Goal: Use online tool/utility: Utilize a website feature to perform a specific function

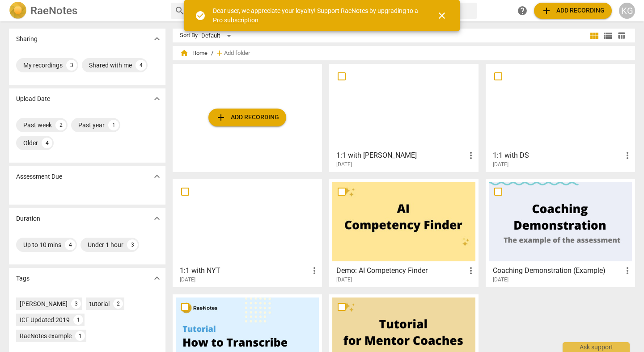
click at [511, 157] on h3 "1:1 with DS" at bounding box center [557, 155] width 129 height 11
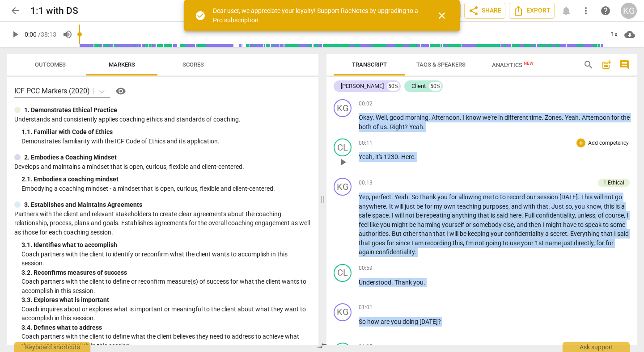
click at [430, 143] on div "00:11 + Add competency keyboard_arrow_right" at bounding box center [494, 143] width 271 height 9
click at [441, 15] on span "close" at bounding box center [442, 15] width 11 height 11
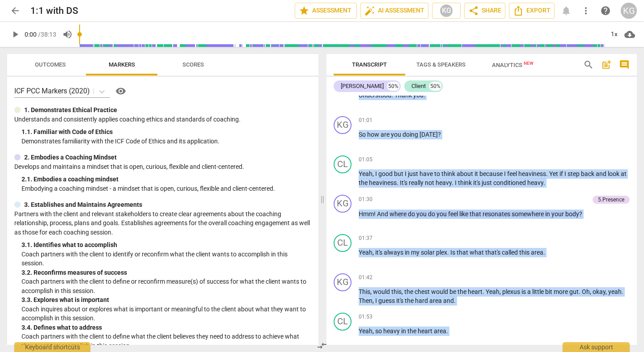
scroll to position [218, 0]
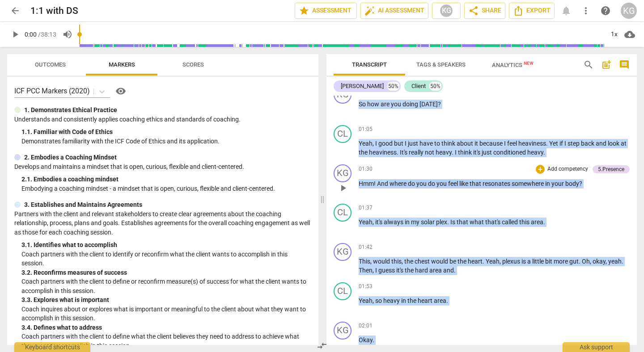
click at [425, 171] on div "01:30 + Add competency 5.Presence keyboard_arrow_right" at bounding box center [494, 170] width 271 height 10
click at [17, 34] on span "play_arrow" at bounding box center [15, 34] width 11 height 11
click at [17, 34] on span "pause" at bounding box center [15, 34] width 11 height 11
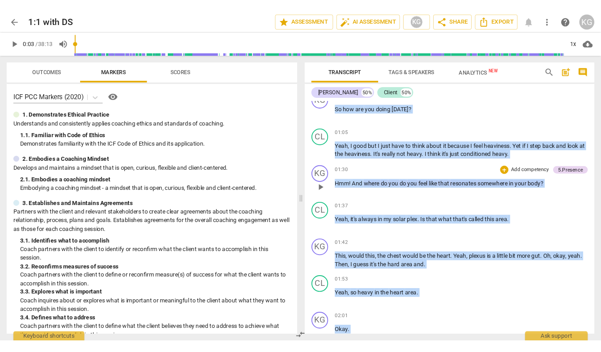
scroll to position [0, 0]
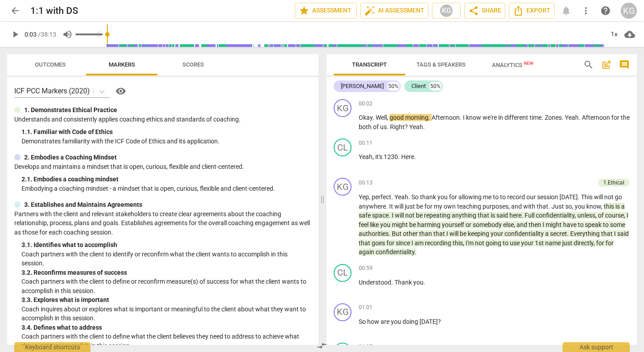
drag, startPoint x: 80, startPoint y: 34, endPoint x: 64, endPoint y: 34, distance: 15.7
click at [64, 34] on div "play_arrow 0:03 / 38:13 volume_up 1x cloud_download" at bounding box center [322, 34] width 630 height 25
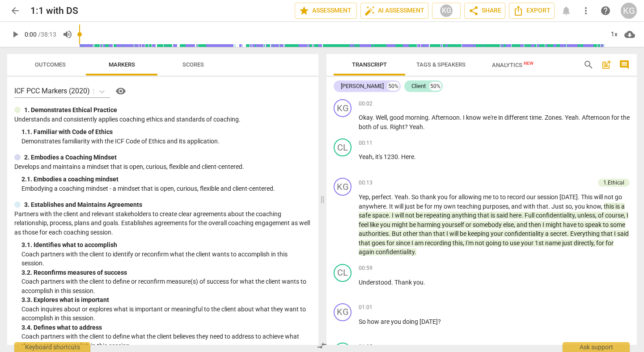
drag, startPoint x: 81, startPoint y: 34, endPoint x: 66, endPoint y: 36, distance: 14.9
type input "0"
click at [79, 36] on input "range" at bounding box center [341, 34] width 525 height 29
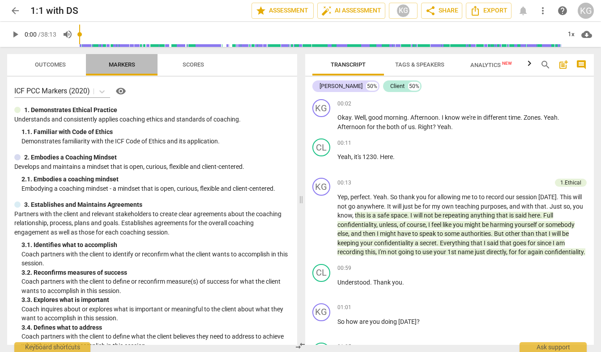
click at [126, 64] on span "Markers" at bounding box center [122, 64] width 26 height 7
click at [195, 66] on span "Scores" at bounding box center [193, 64] width 21 height 7
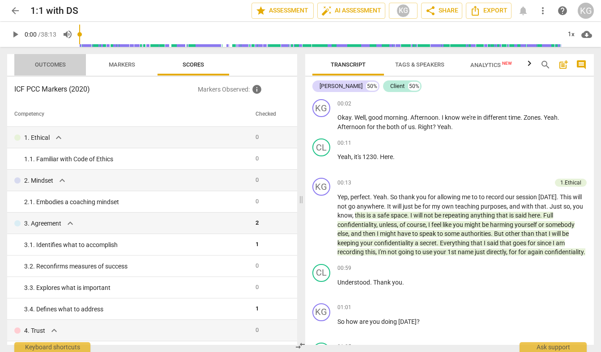
click at [62, 68] on span "Outcomes" at bounding box center [50, 64] width 31 height 7
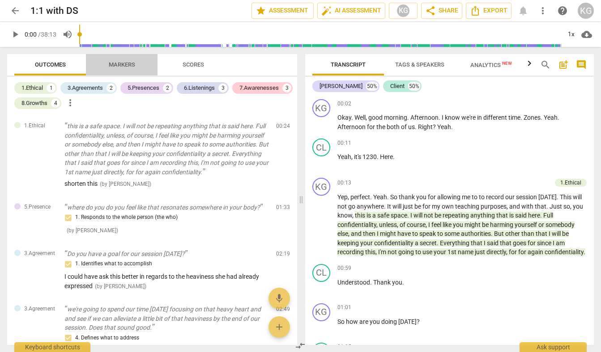
click at [125, 63] on span "Markers" at bounding box center [122, 64] width 26 height 7
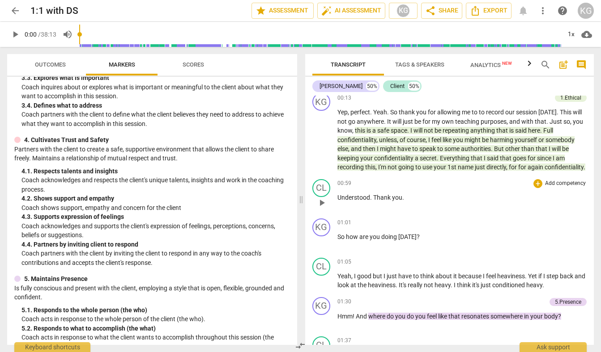
scroll to position [81, 0]
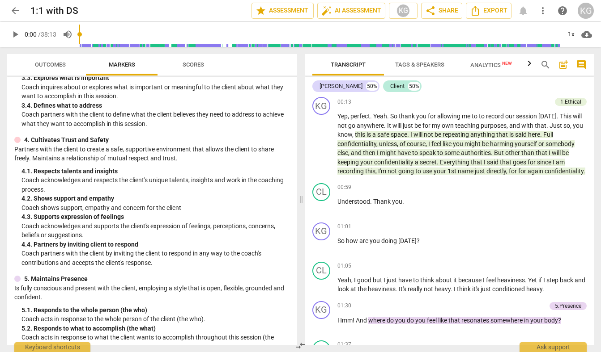
click at [33, 67] on span "Outcomes" at bounding box center [50, 65] width 52 height 12
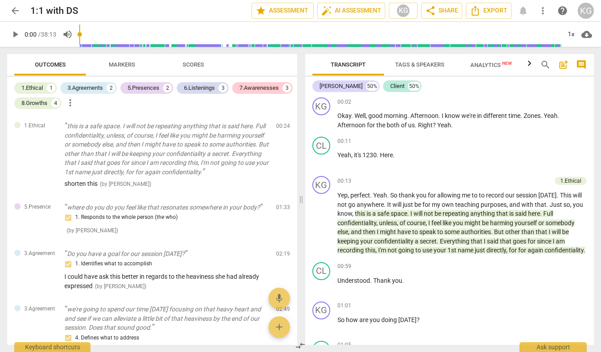
scroll to position [0, 0]
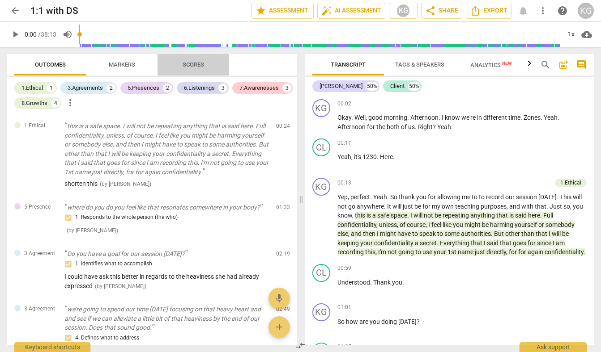
click at [194, 65] on span "Scores" at bounding box center [193, 64] width 21 height 7
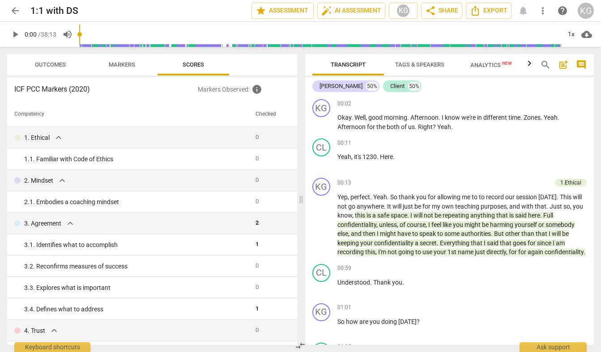
click at [59, 65] on span "Outcomes" at bounding box center [50, 64] width 31 height 7
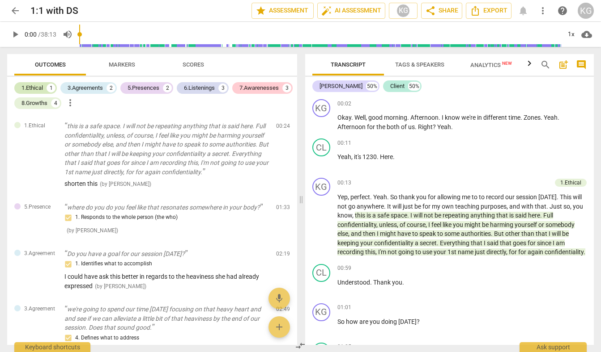
click at [46, 89] on div "1.Ethical 1" at bounding box center [35, 88] width 42 height 12
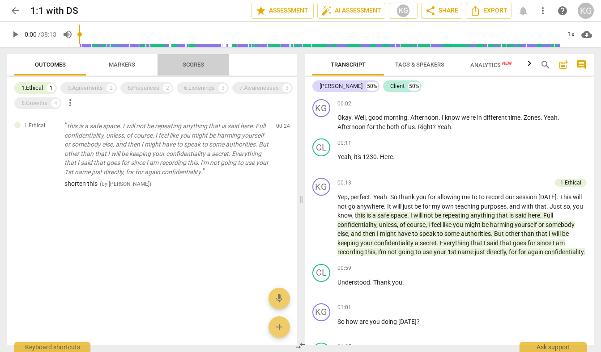
click at [183, 62] on span "Scores" at bounding box center [193, 64] width 21 height 7
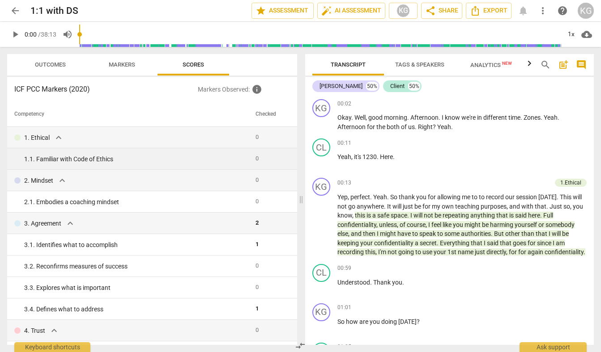
click at [242, 164] on div "1. 1. Familiar with Code of Ethics" at bounding box center [136, 159] width 224 height 9
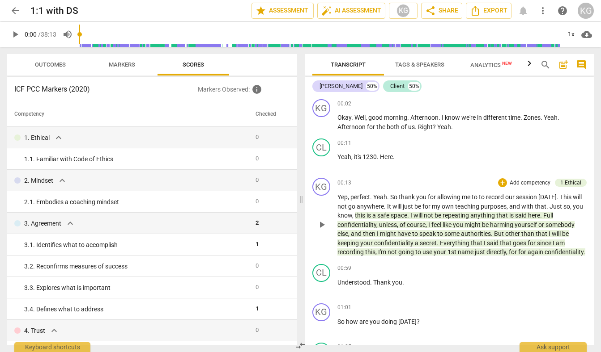
click at [378, 218] on span "safe" at bounding box center [383, 215] width 13 height 7
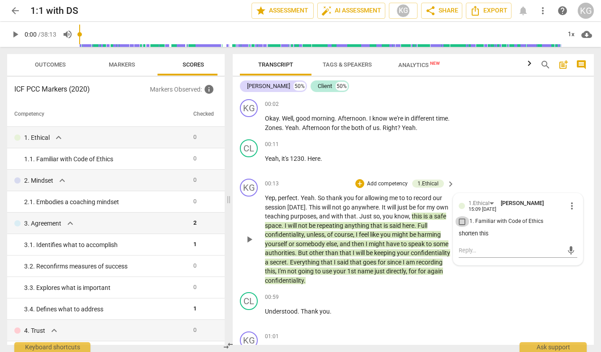
click at [462, 227] on input "1. Familiar with Code of Ethics" at bounding box center [462, 222] width 14 height 11
checkbox input "true"
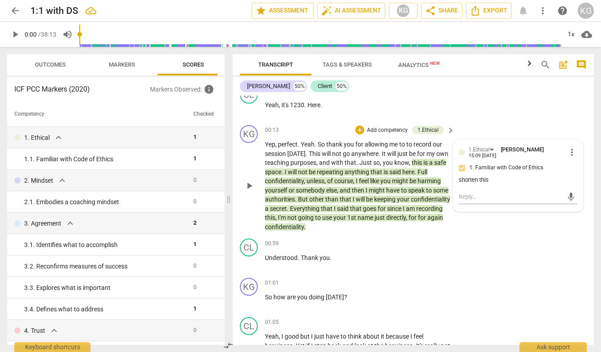
scroll to position [56, 0]
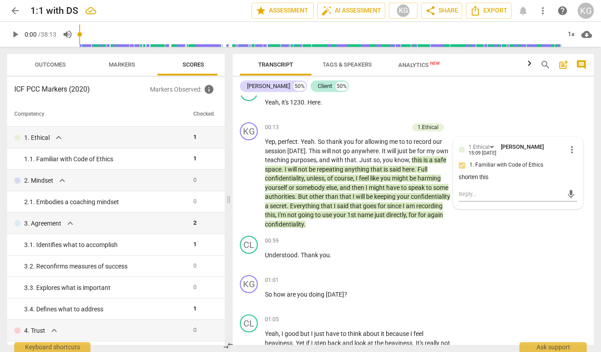
click at [57, 61] on span "Outcomes" at bounding box center [50, 64] width 31 height 7
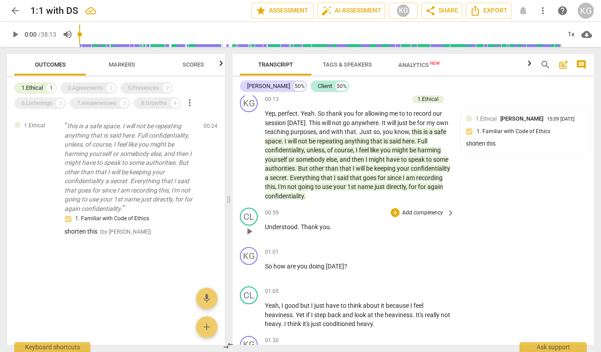
scroll to position [81, 0]
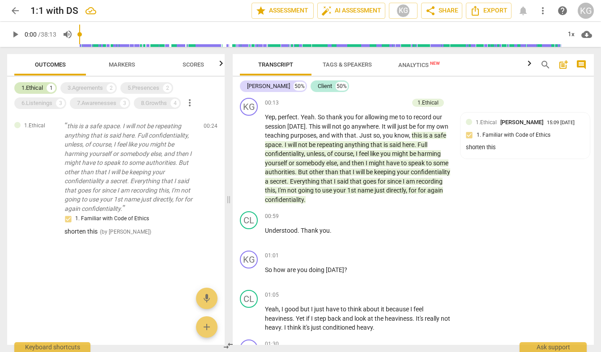
drag, startPoint x: 111, startPoint y: 86, endPoint x: 52, endPoint y: 93, distance: 59.8
click at [111, 86] on div "2" at bounding box center [110, 88] width 9 height 9
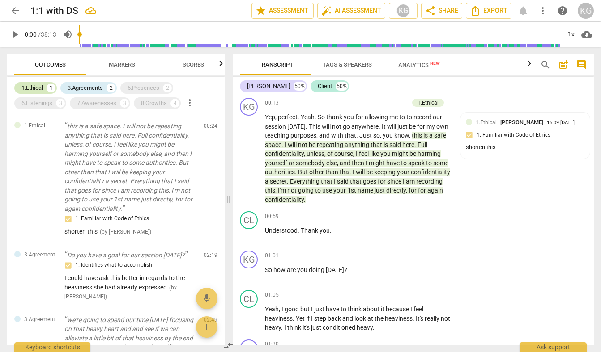
click at [36, 93] on div "1.Ethical 1" at bounding box center [35, 88] width 42 height 12
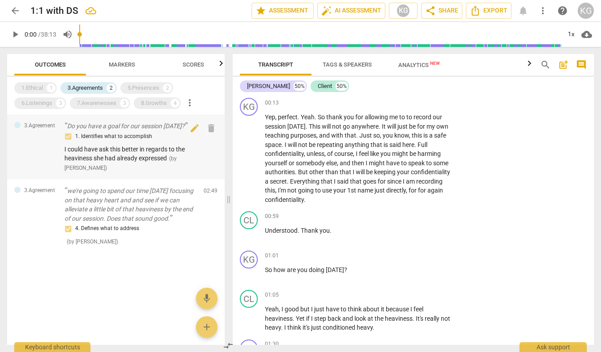
click at [191, 150] on div "1. Identifies what to accomplish I could have ask this better in regards to the…" at bounding box center [130, 152] width 132 height 41
click at [129, 129] on p "Do you have a goal for our session [DATE]?" at bounding box center [130, 126] width 132 height 9
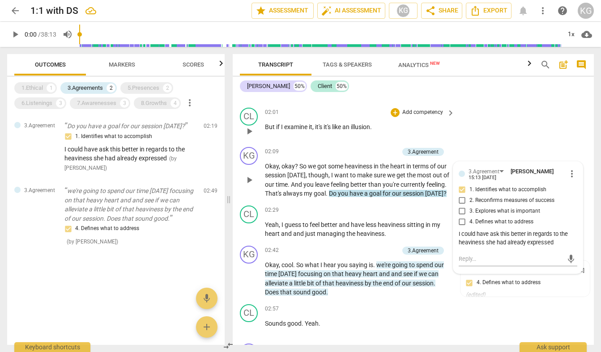
scroll to position [515, 0]
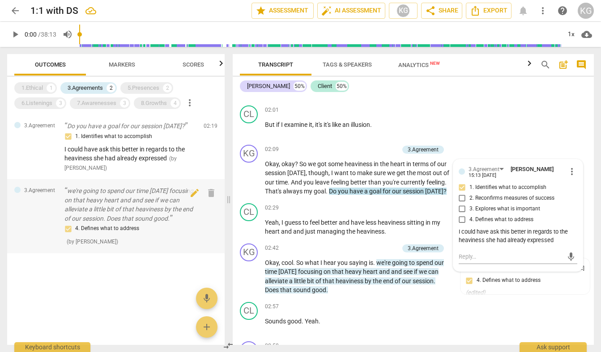
click at [158, 200] on p "we're going to spend our time [DATE] focusing on that heavy heart and and see i…" at bounding box center [130, 205] width 132 height 37
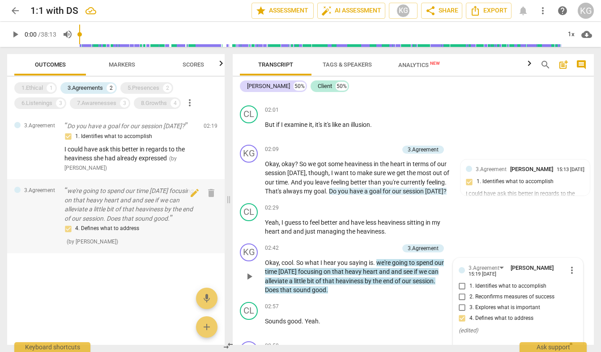
scroll to position [651, 0]
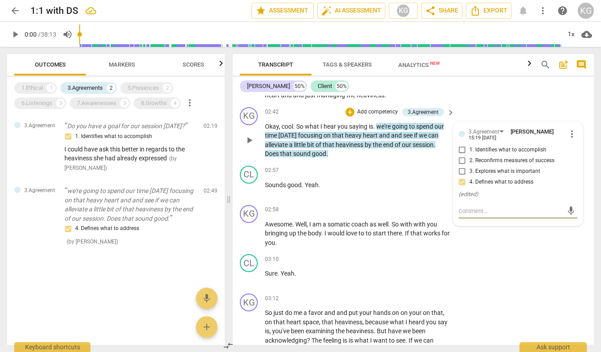
click at [459, 188] on input "4. Defines what to address" at bounding box center [462, 182] width 14 height 11
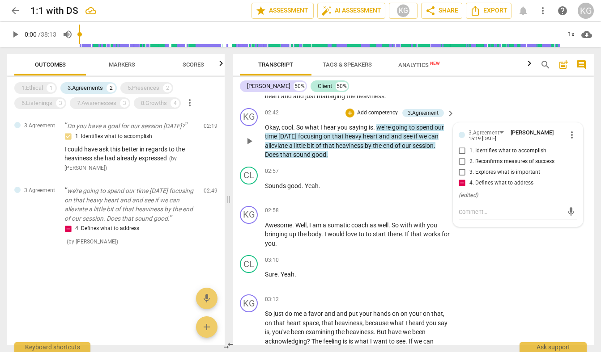
click at [462, 189] on input "4. Defines what to address" at bounding box center [462, 183] width 14 height 11
checkbox input "false"
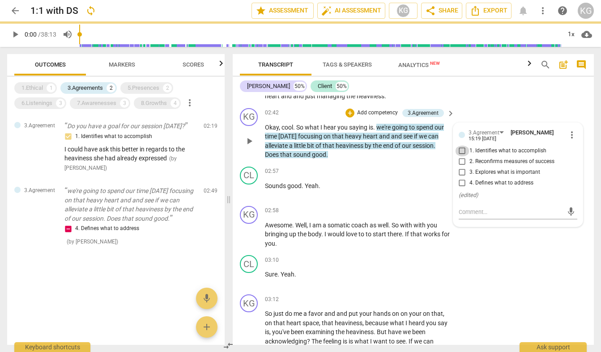
click at [462, 157] on input "1. Identifies what to accomplish" at bounding box center [462, 151] width 14 height 11
checkbox input "true"
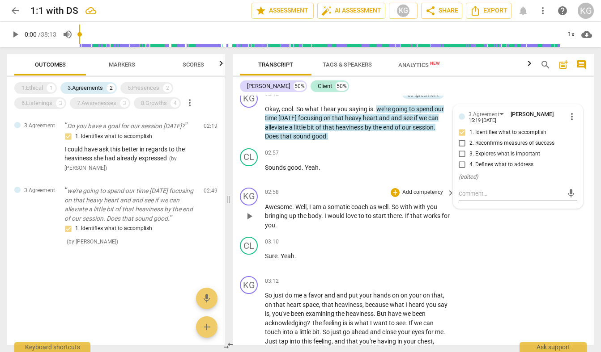
scroll to position [666, 0]
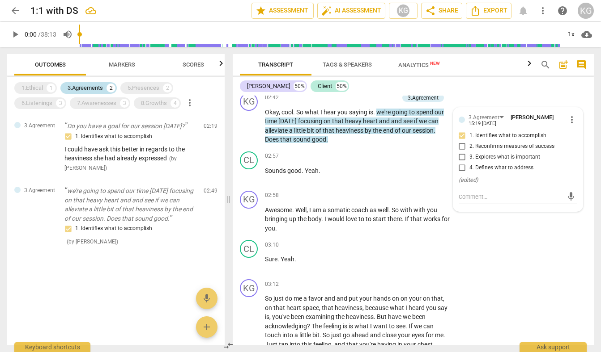
click at [81, 91] on div "3.Agreements" at bounding box center [85, 88] width 35 height 9
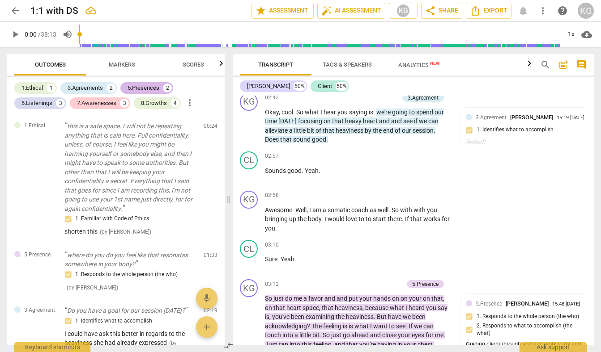
click at [136, 91] on div "5.Presences" at bounding box center [143, 88] width 32 height 9
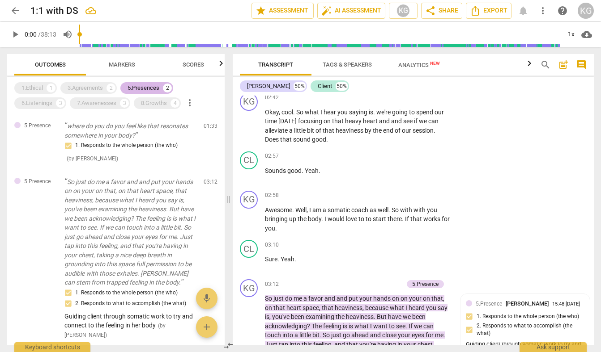
click at [136, 91] on div "5.Presences" at bounding box center [143, 88] width 32 height 9
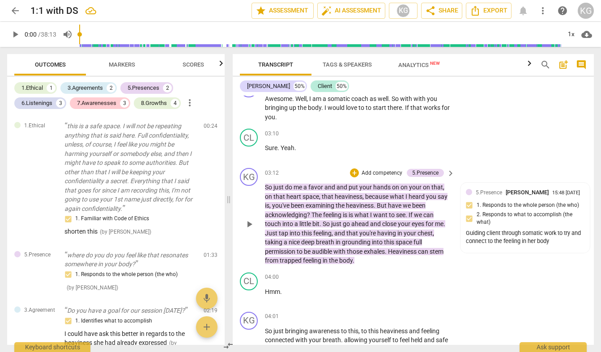
scroll to position [778, 0]
click at [468, 227] on div "5.[PERSON_NAME] 15:48 [DATE] 1. Responds to the whole person (the who) 2. Respo…" at bounding box center [525, 216] width 119 height 59
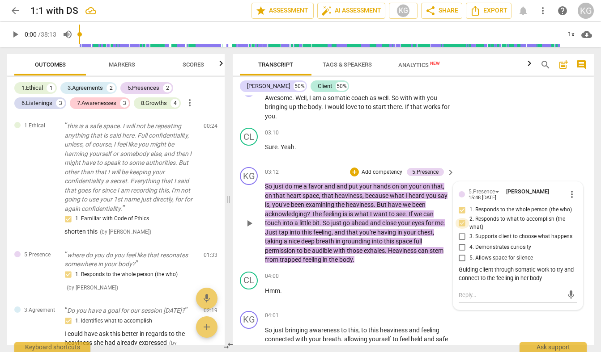
click at [461, 229] on input "2. Responds to what to accomplish (the what)" at bounding box center [462, 223] width 14 height 11
click at [463, 229] on input "2. Responds to what to accomplish (the what)" at bounding box center [462, 223] width 14 height 11
checkbox input "false"
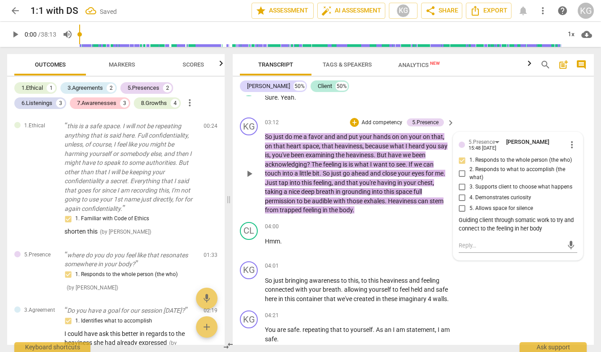
scroll to position [828, 0]
click at [462, 165] on input "1. Responds to the whole person (the who)" at bounding box center [462, 159] width 14 height 11
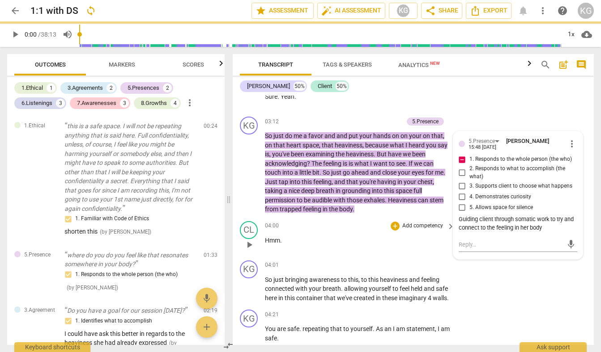
click at [462, 165] on input "1. Responds to the whole person (the who)" at bounding box center [462, 159] width 14 height 11
checkbox input "false"
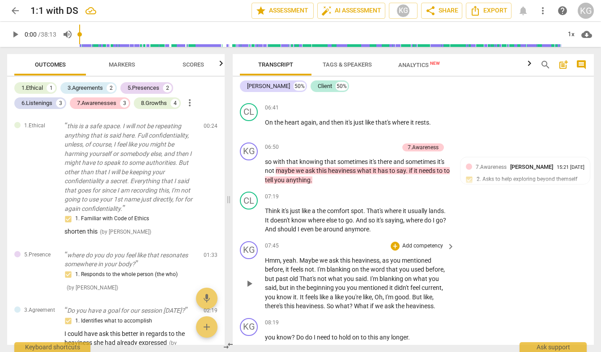
scroll to position [1540, 0]
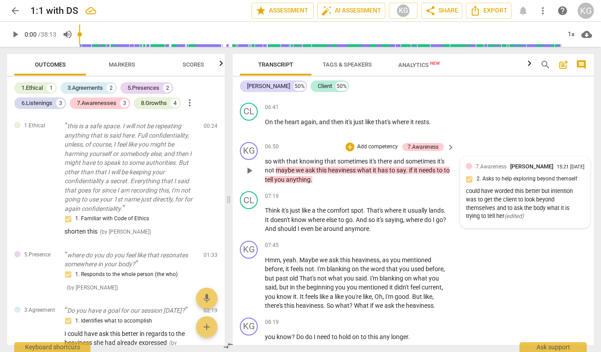
click at [530, 202] on div "7.Awareness [PERSON_NAME] 15:21 [DATE] 2. Asks to help exploring beyond themsel…" at bounding box center [525, 192] width 119 height 61
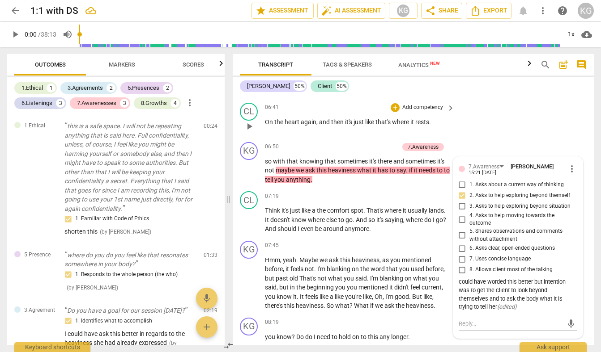
click at [535, 139] on div "CL play_arrow pause 06:41 + Add competency keyboard_arrow_right On the heart ag…" at bounding box center [413, 118] width 361 height 39
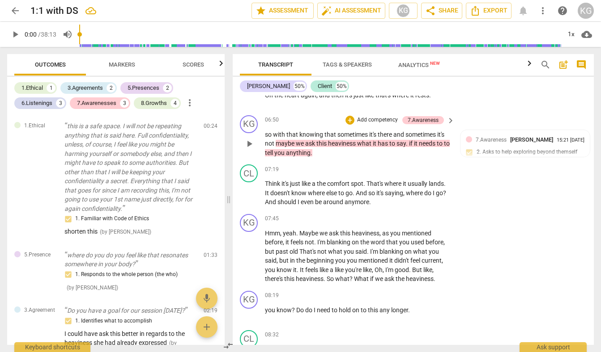
scroll to position [1566, 0]
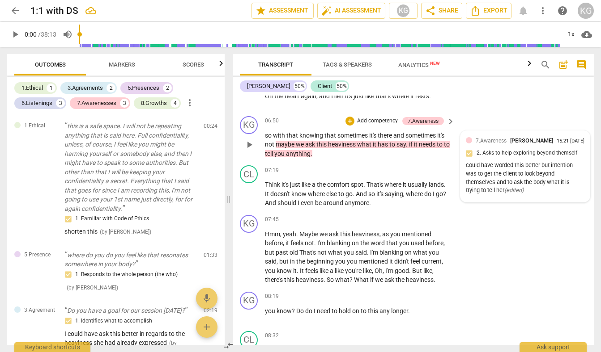
click at [502, 173] on div "7.Awareness [PERSON_NAME] 15:21 [DATE] 2. Asks to help exploring beyond themsel…" at bounding box center [525, 166] width 119 height 61
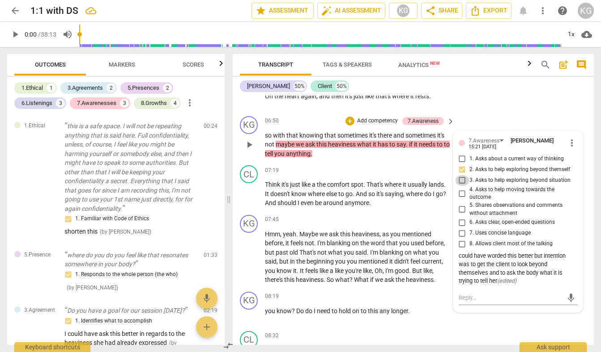
click at [461, 186] on input "3. Asks to help exploring beyond situation" at bounding box center [462, 180] width 14 height 11
checkbox input "true"
click at [460, 175] on input "2. Asks to help exploring beyond themself" at bounding box center [462, 170] width 14 height 11
click at [459, 175] on input "2. Asks to help exploring beyond themself" at bounding box center [462, 170] width 14 height 11
checkbox input "false"
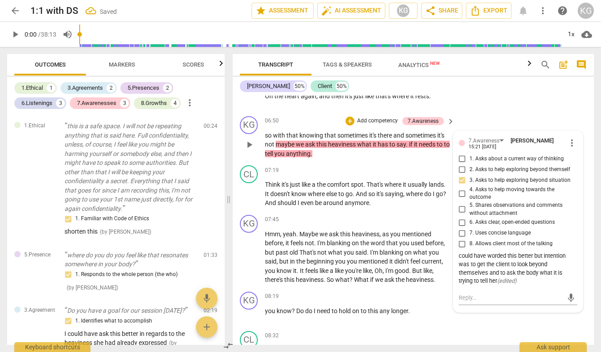
click at [428, 159] on p "so with that knowing that sometimes it's there and sometimes it's not maybe we …" at bounding box center [357, 145] width 185 height 28
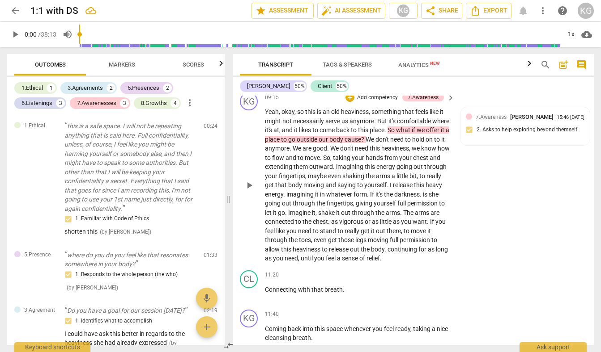
scroll to position [1993, 0]
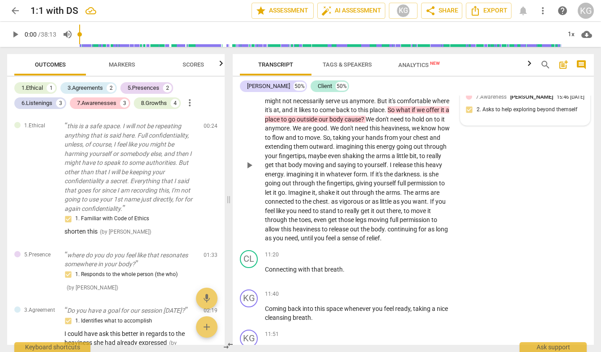
click at [547, 120] on div "7.Awareness [PERSON_NAME] 15:46 [DATE] 2. Asks to help exploring beyond themself" at bounding box center [525, 106] width 119 height 27
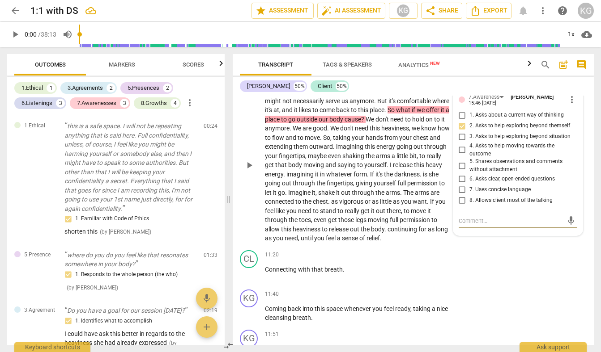
click at [463, 132] on input "2. Asks to help exploring beyond themself" at bounding box center [462, 126] width 14 height 11
checkbox input "false"
click at [493, 113] on div "KG play_arrow pause 09:15 + Add competency 7.Awareness keyboard_arrow_right Yea…" at bounding box center [413, 158] width 361 height 178
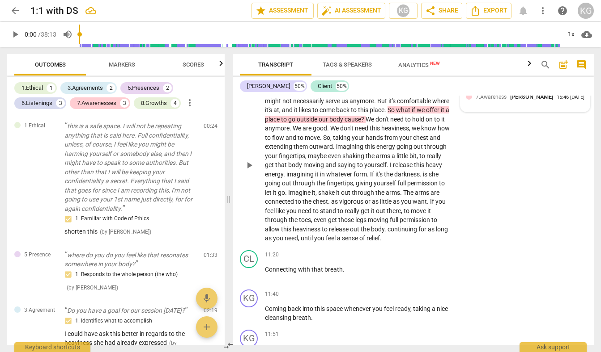
click at [487, 100] on span "7.Awareness" at bounding box center [491, 97] width 31 height 6
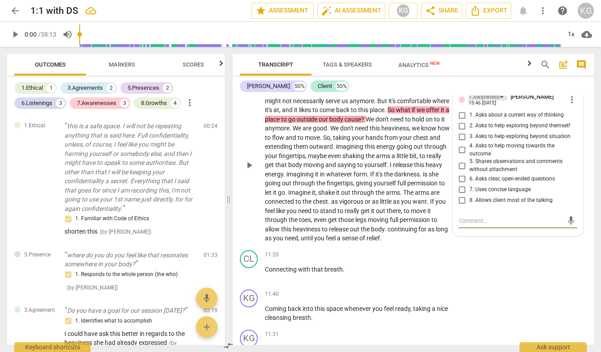
click at [484, 102] on div "7.Awareness" at bounding box center [483, 97] width 31 height 8
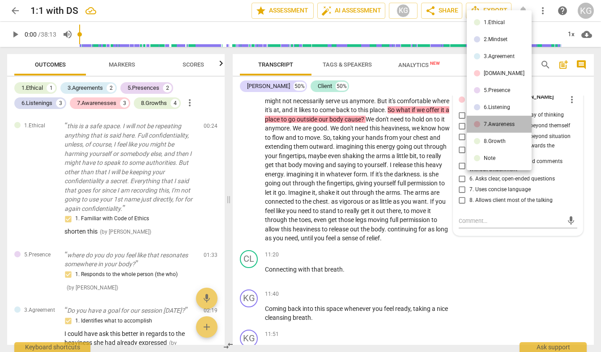
click at [511, 120] on li "7.Awareness" at bounding box center [499, 124] width 65 height 17
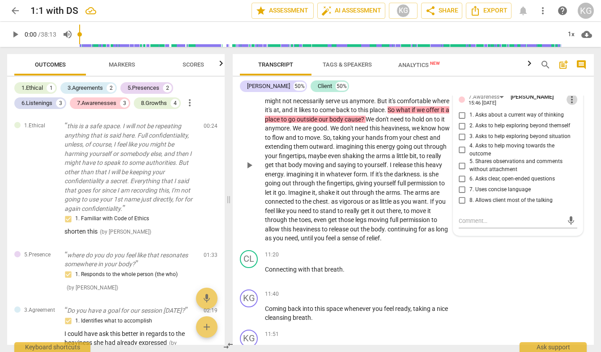
click at [567, 105] on span "more_vert" at bounding box center [571, 99] width 11 height 11
click at [574, 150] on li "Delete" at bounding box center [577, 144] width 31 height 17
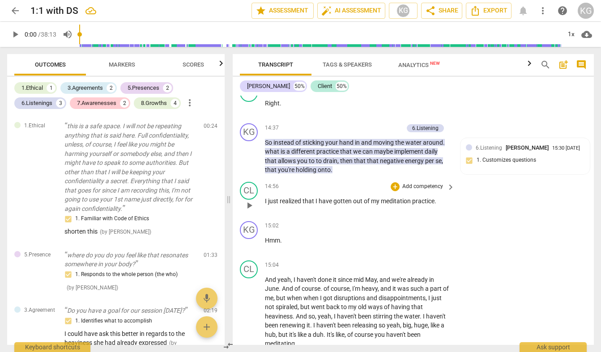
scroll to position [2854, 0]
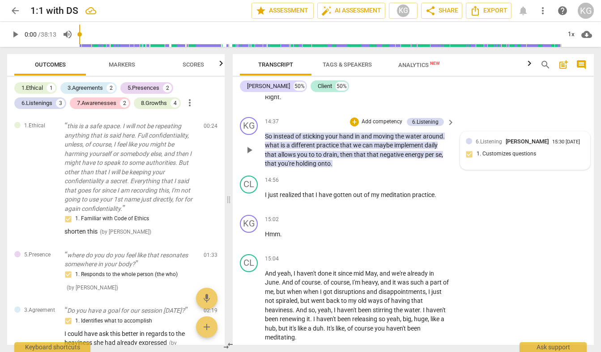
click at [491, 165] on div "6.Listening [PERSON_NAME] 15:30 [DATE] 1. Customizes questions" at bounding box center [525, 150] width 119 height 27
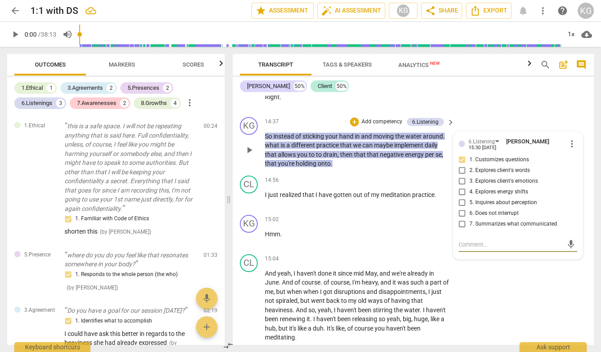
click at [523, 151] on div "6.Listening [PERSON_NAME] 15:30 [DATE]" at bounding box center [517, 144] width 98 height 14
click at [490, 146] on div "6.Listening" at bounding box center [481, 142] width 26 height 8
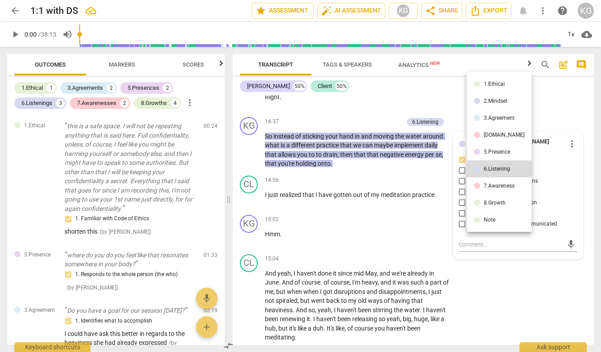
click at [540, 162] on div at bounding box center [300, 176] width 601 height 352
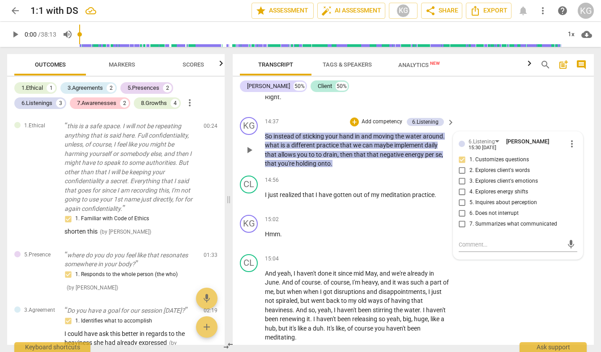
click at [544, 151] on div "6.Listening [PERSON_NAME] 15:30 [DATE]" at bounding box center [517, 144] width 98 height 14
click at [494, 145] on div "KG play_arrow pause 14:37 + Add competency 6.Listening keyboard_arrow_right So …" at bounding box center [413, 143] width 361 height 59
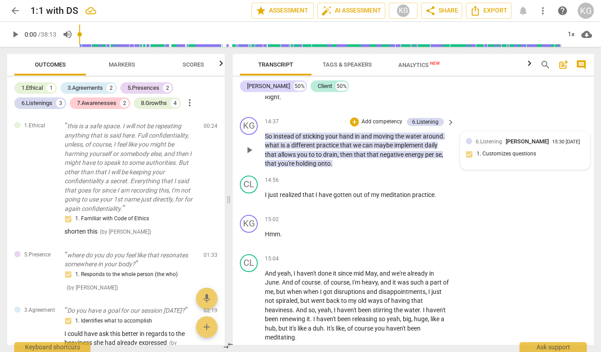
click at [484, 165] on div "6.Listening [PERSON_NAME] 15:30 [DATE] 1. Customizes questions" at bounding box center [525, 150] width 119 height 27
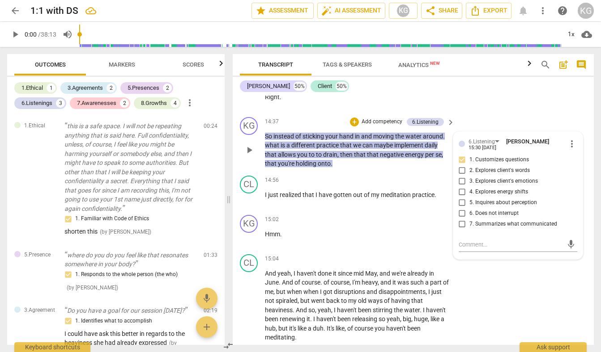
click at [484, 164] on span "1. Customizes questions" at bounding box center [498, 160] width 59 height 8
click at [469, 166] on input "1. Customizes questions" at bounding box center [462, 160] width 14 height 11
click at [460, 166] on input "1. Customizes questions" at bounding box center [462, 160] width 14 height 11
checkbox input "false"
click at [415, 172] on div "KG play_arrow pause 14:37 + Add competency 6.Listening keyboard_arrow_right So …" at bounding box center [413, 143] width 361 height 59
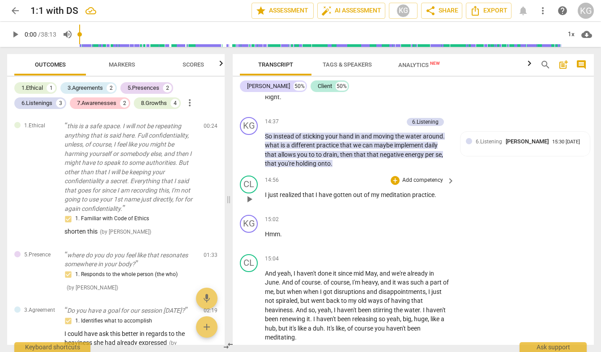
scroll to position [2884, 0]
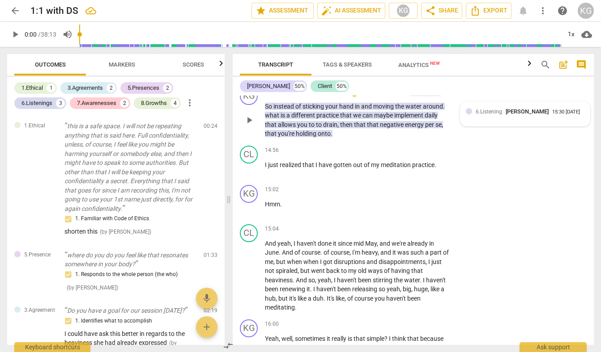
click at [460, 127] on div "6.Listening [PERSON_NAME] 15:30 [DATE]" at bounding box center [524, 114] width 129 height 25
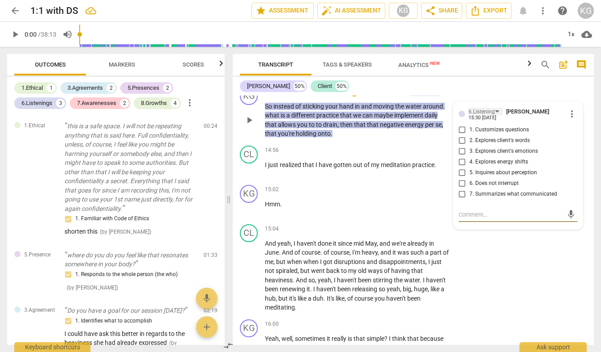
click at [469, 116] on div "6.Listening" at bounding box center [481, 112] width 26 height 8
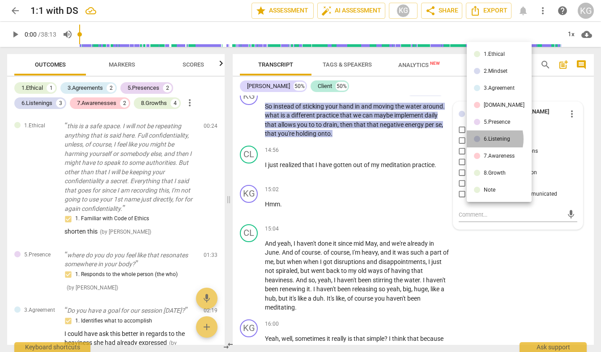
click at [484, 139] on div "6.Listening" at bounding box center [497, 138] width 26 height 5
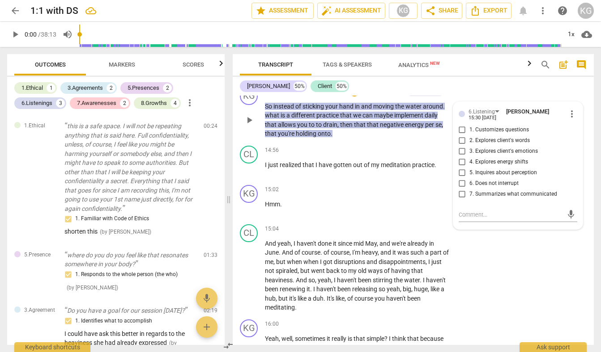
click at [570, 119] on span "more_vert" at bounding box center [571, 114] width 11 height 11
click at [573, 160] on li "Delete" at bounding box center [577, 158] width 31 height 17
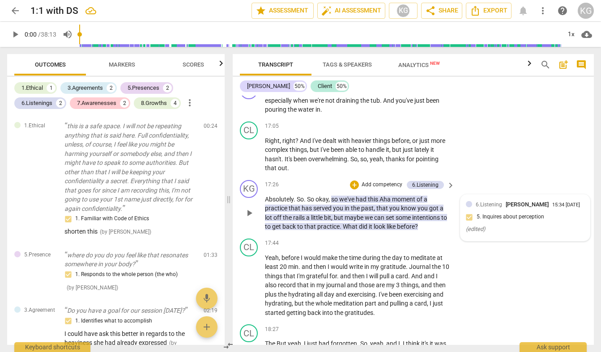
scroll to position [3339, 0]
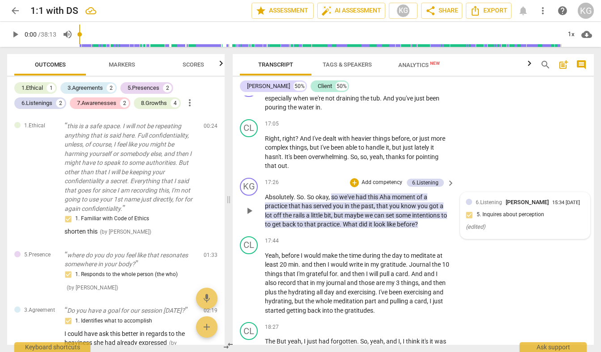
click at [495, 234] on div "6.Listening [PERSON_NAME] 15:34 [DATE] 5. Inquires about perception ( edited )" at bounding box center [525, 215] width 119 height 35
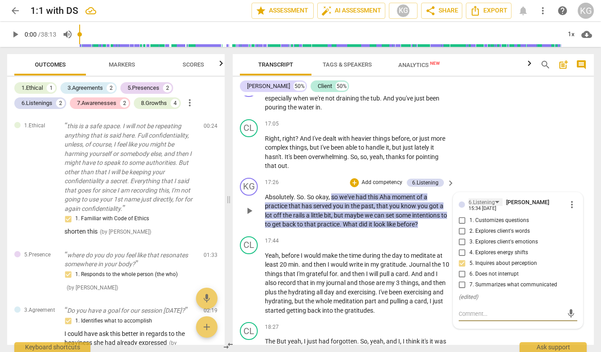
scroll to position [3361, 0]
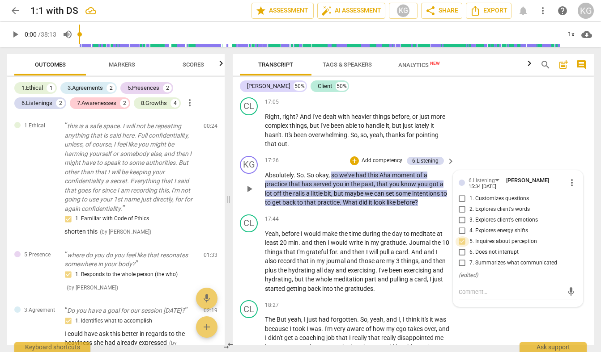
click at [458, 247] on input "5. Inquires about perception" at bounding box center [462, 242] width 14 height 11
click at [459, 247] on input "5. Inquires about perception" at bounding box center [462, 242] width 14 height 11
checkbox input "false"
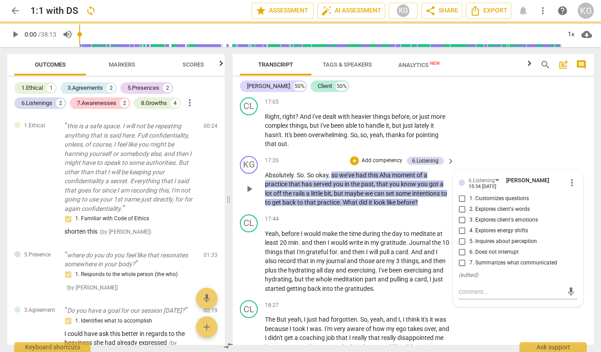
click at [571, 188] on span "more_vert" at bounding box center [571, 183] width 11 height 11
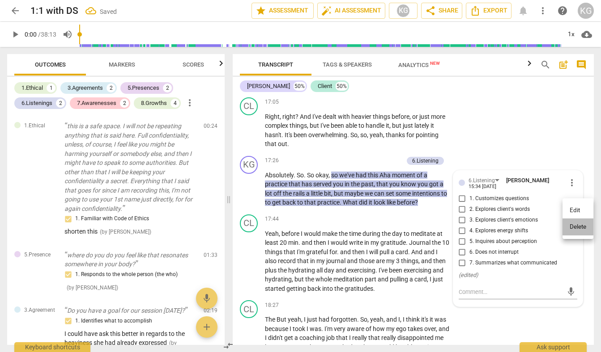
click at [569, 229] on li "Delete" at bounding box center [577, 227] width 31 height 17
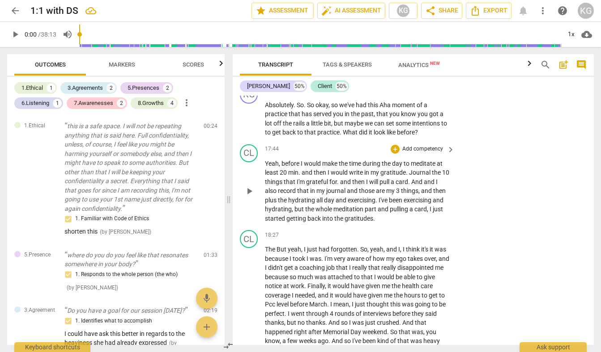
scroll to position [3442, 0]
